Goal: Check status

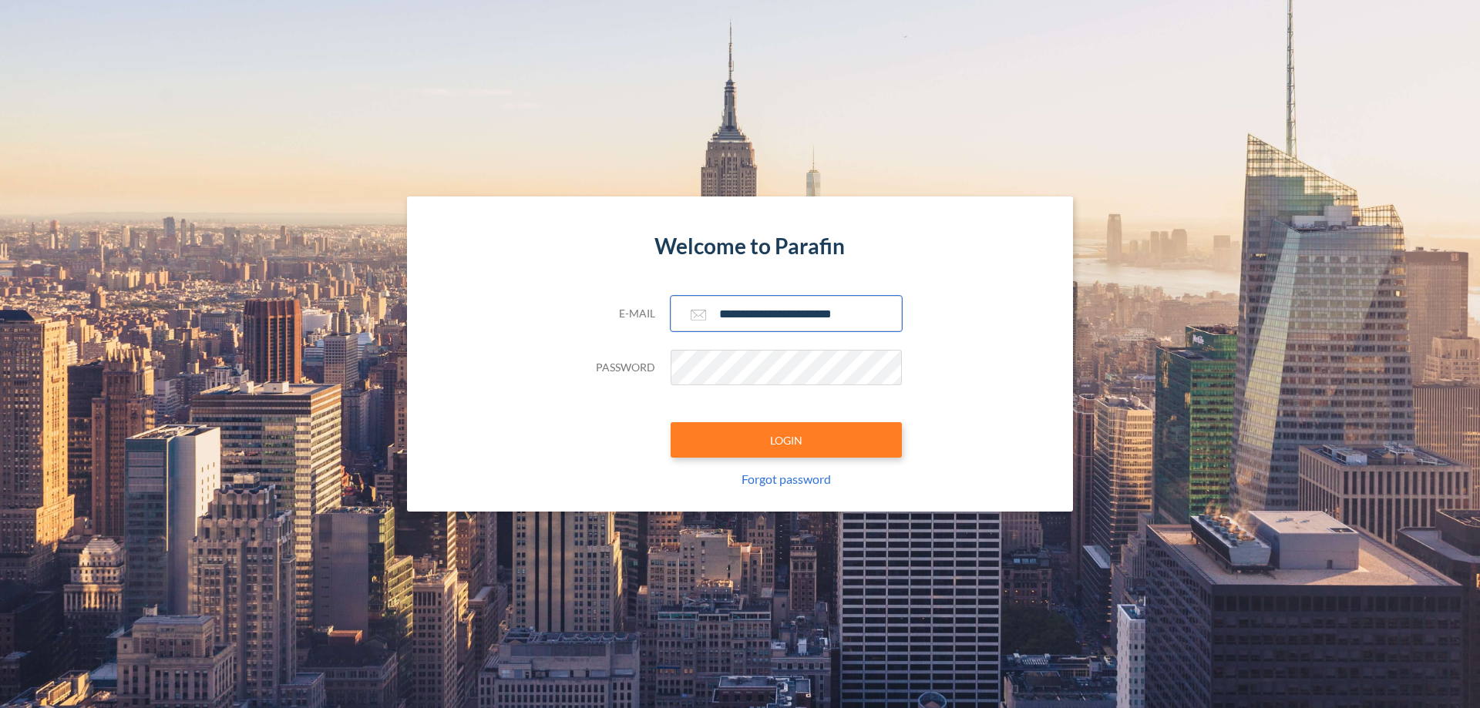
type input "**********"
click at [786, 440] on button "LOGIN" at bounding box center [786, 439] width 231 height 35
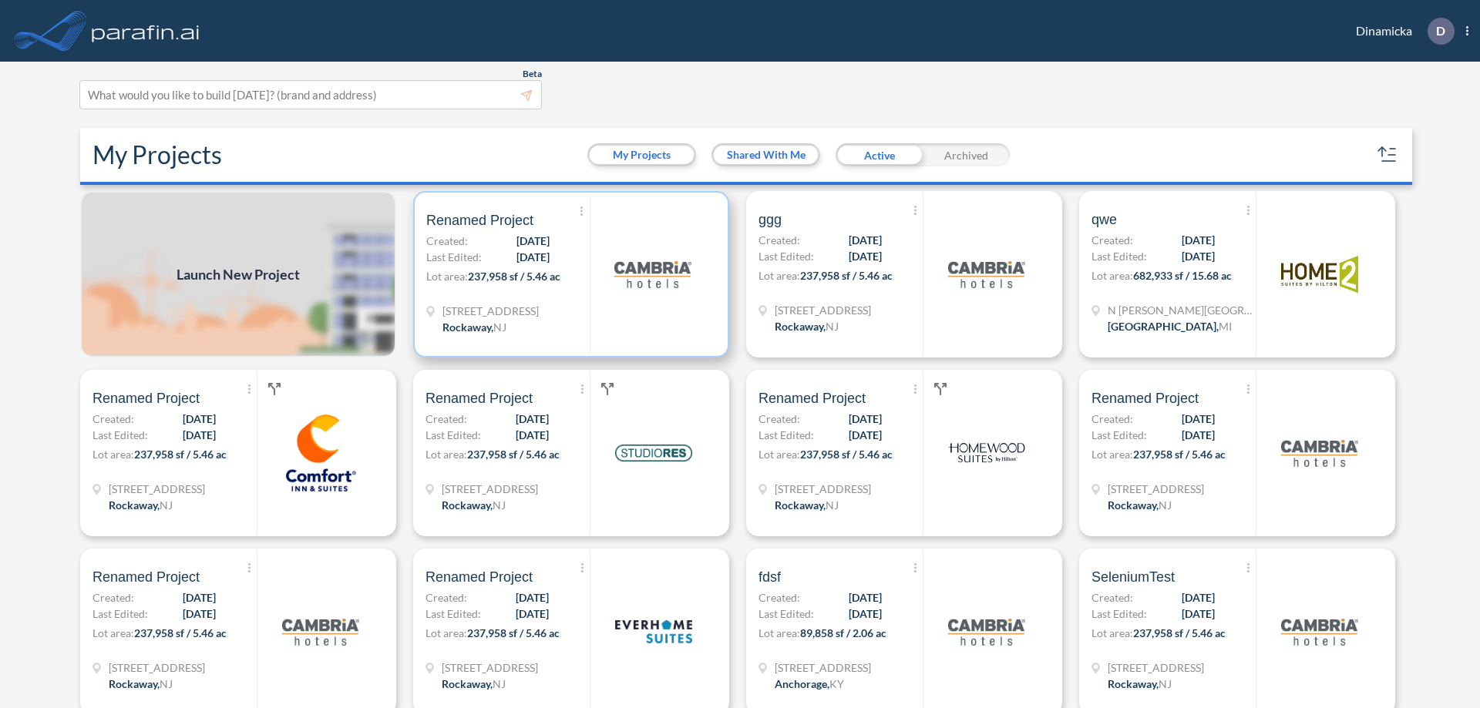
scroll to position [4, 0]
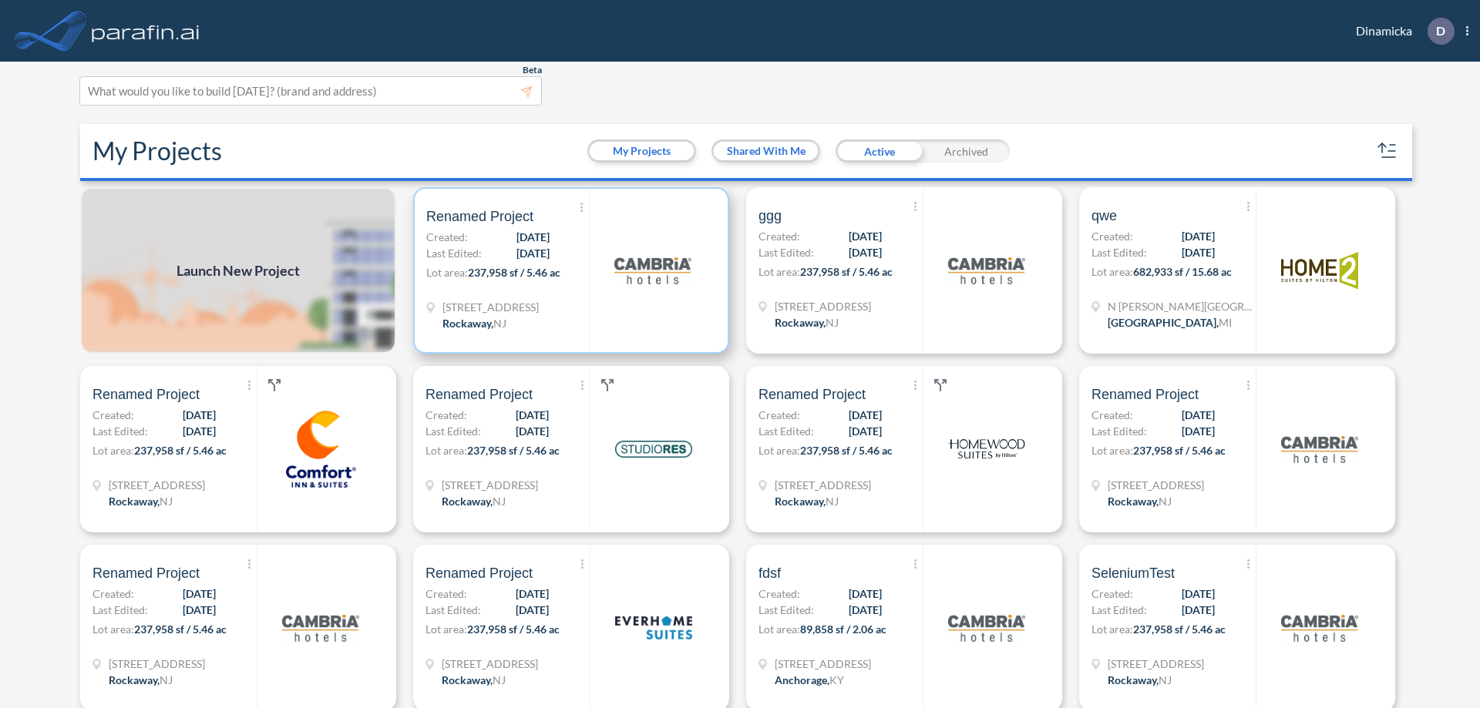
click at [568, 271] on p "Lot area: 237,958 sf / 5.46 ac" at bounding box center [507, 275] width 163 height 22
